Goal: Information Seeking & Learning: Learn about a topic

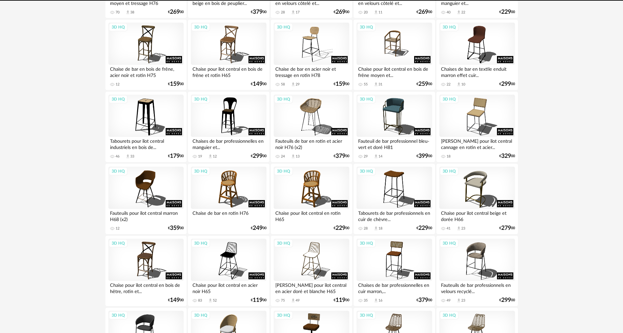
scroll to position [338, 0]
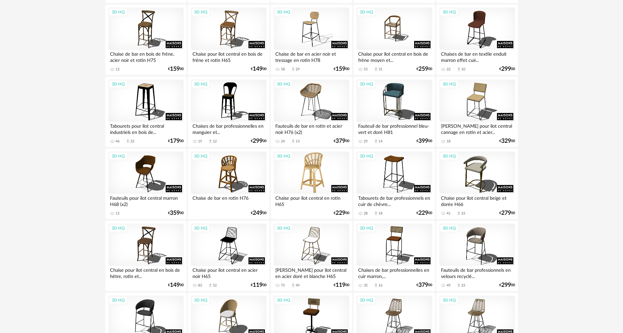
click at [309, 173] on div "3D HQ" at bounding box center [310, 172] width 75 height 43
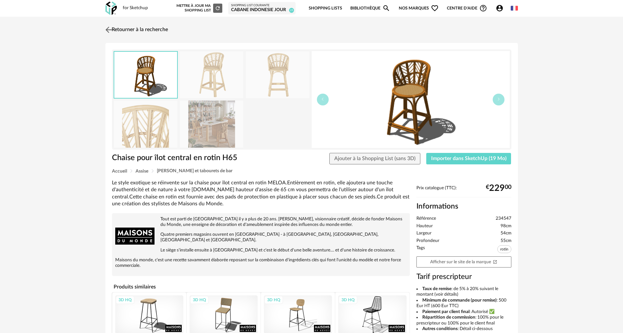
click at [105, 32] on img at bounding box center [108, 29] width 9 height 9
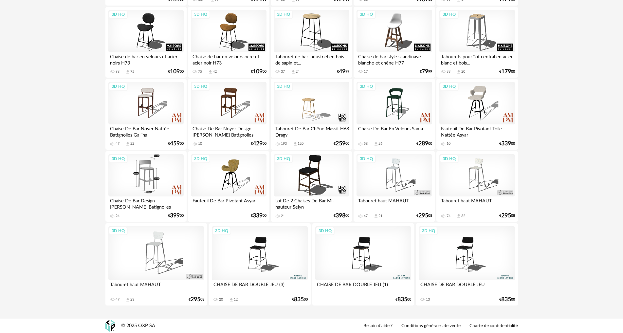
scroll to position [912, 0]
